Goal: Task Accomplishment & Management: Use online tool/utility

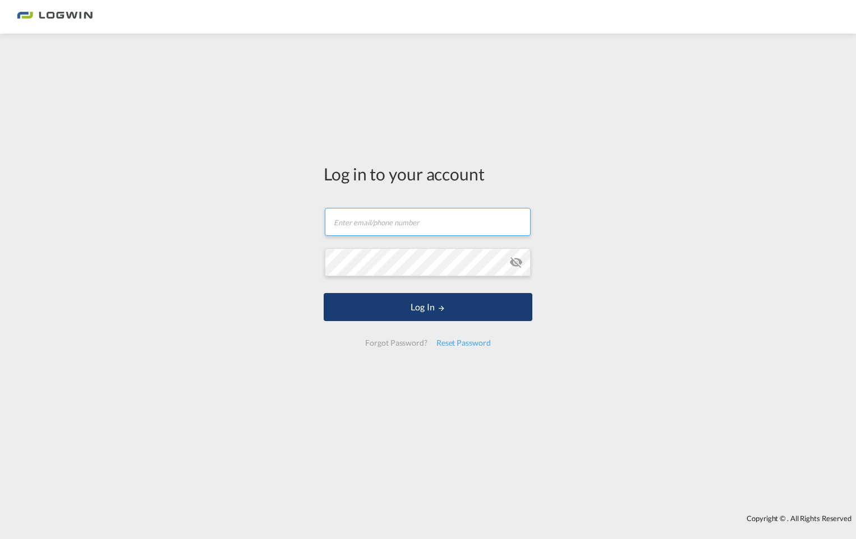
type input "[PERSON_NAME][EMAIL_ADDRESS][DOMAIN_NAME]"
click at [398, 311] on button "Log In" at bounding box center [428, 307] width 209 height 28
